Goal: Task Accomplishment & Management: Manage account settings

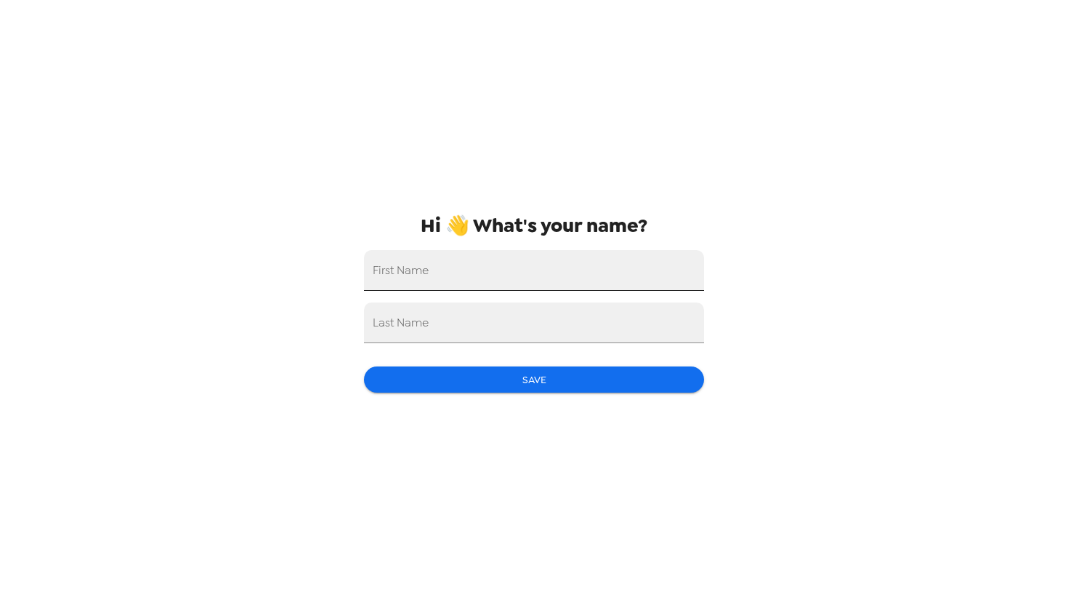
click at [510, 260] on input "First Name" at bounding box center [534, 270] width 340 height 41
type input "[PERSON_NAME]"
click at [393, 331] on input "Last Name" at bounding box center [534, 322] width 340 height 41
type input "[PERSON_NAME]"
click at [376, 390] on button "Save" at bounding box center [534, 379] width 340 height 27
